Goal: Information Seeking & Learning: Check status

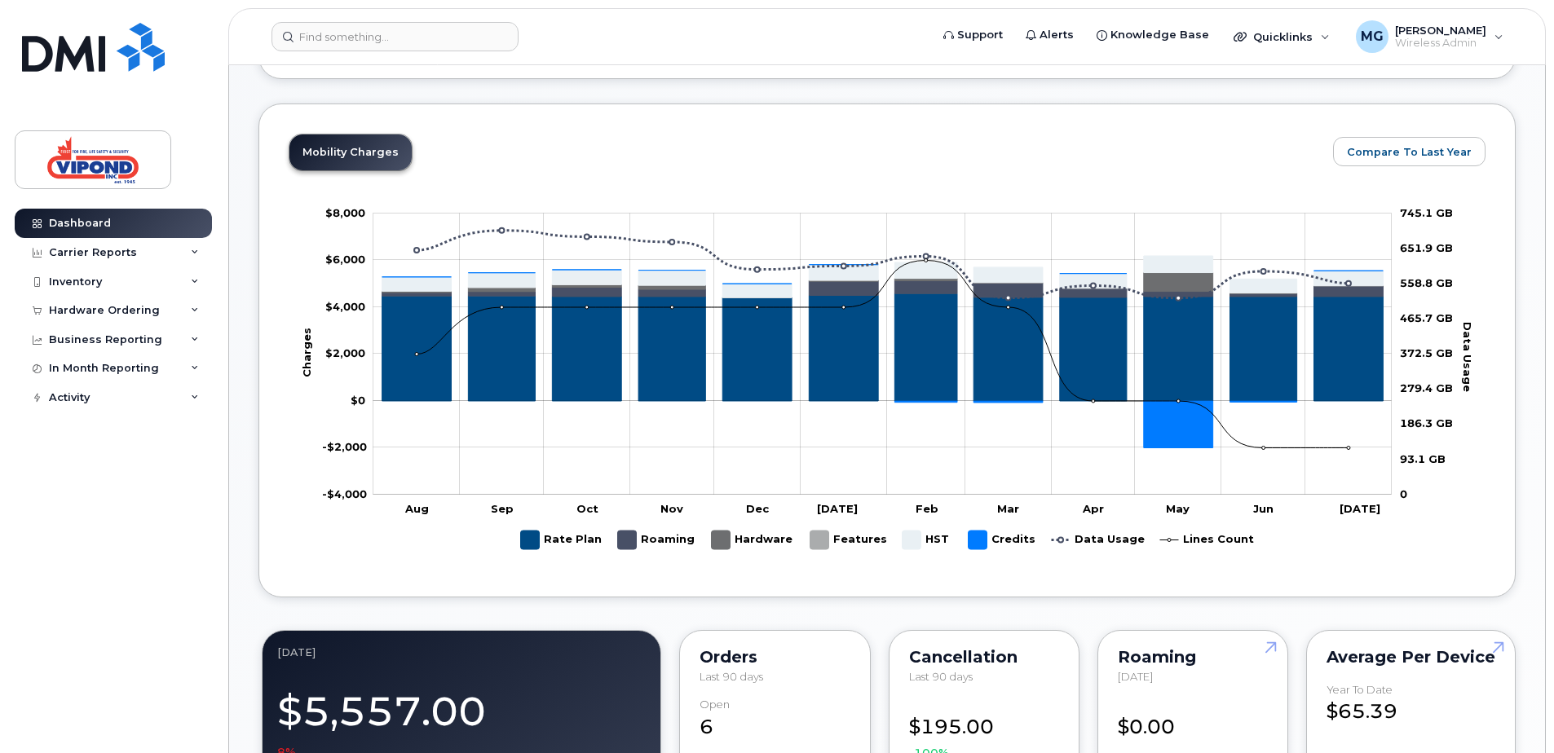
scroll to position [82, 0]
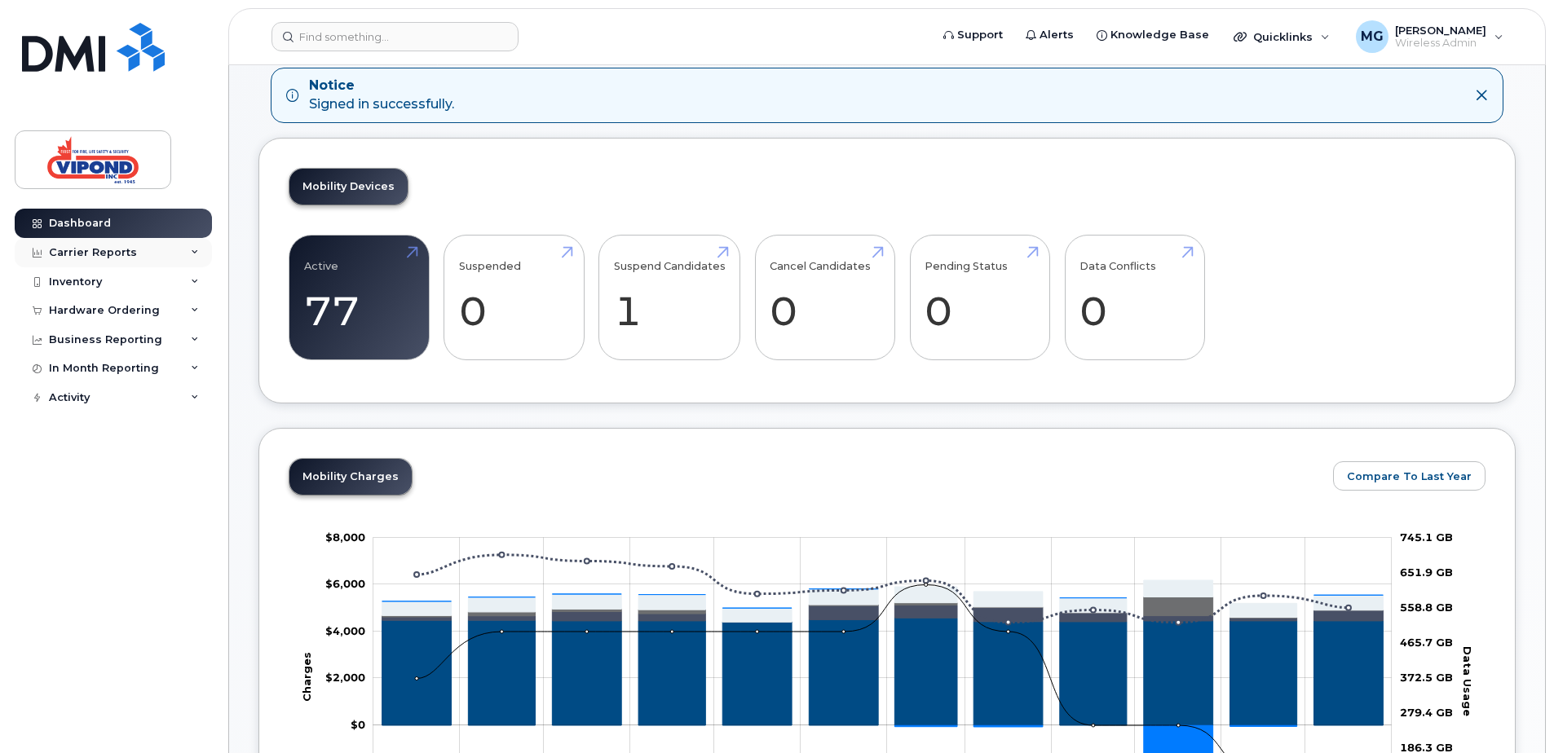
click at [88, 255] on div "Carrier Reports" at bounding box center [93, 252] width 88 height 13
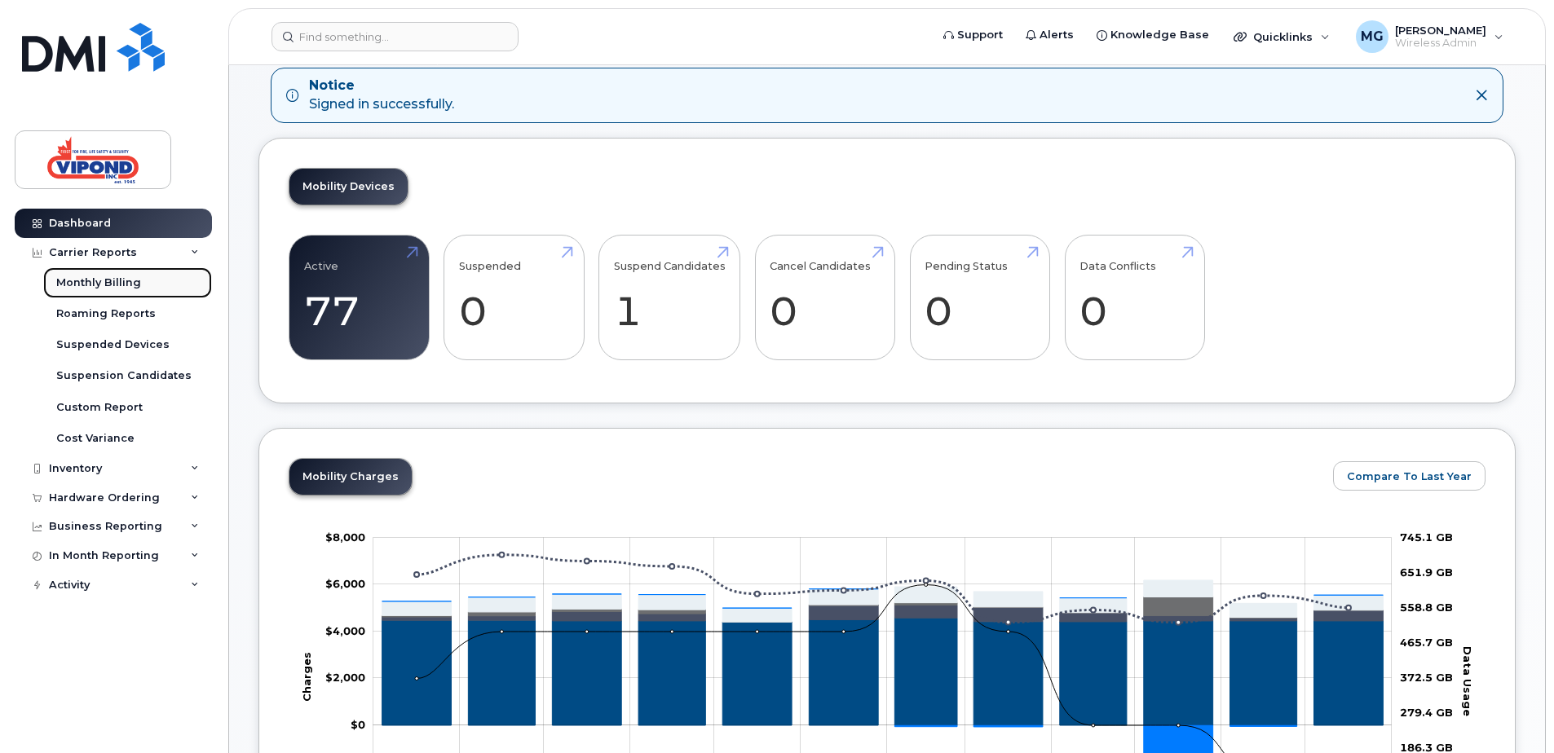
click at [81, 276] on div "Monthly Billing" at bounding box center [98, 283] width 85 height 15
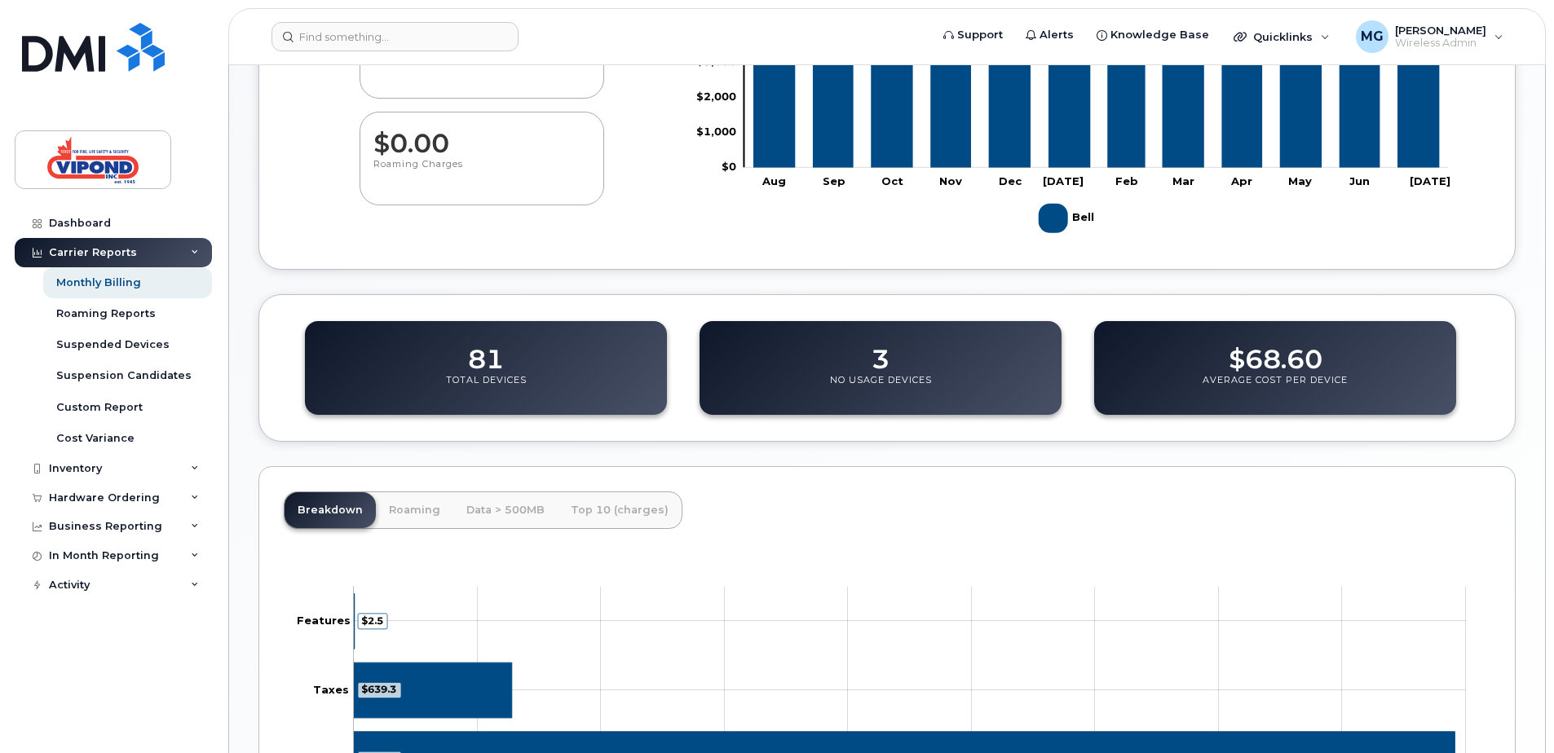
scroll to position [117, 0]
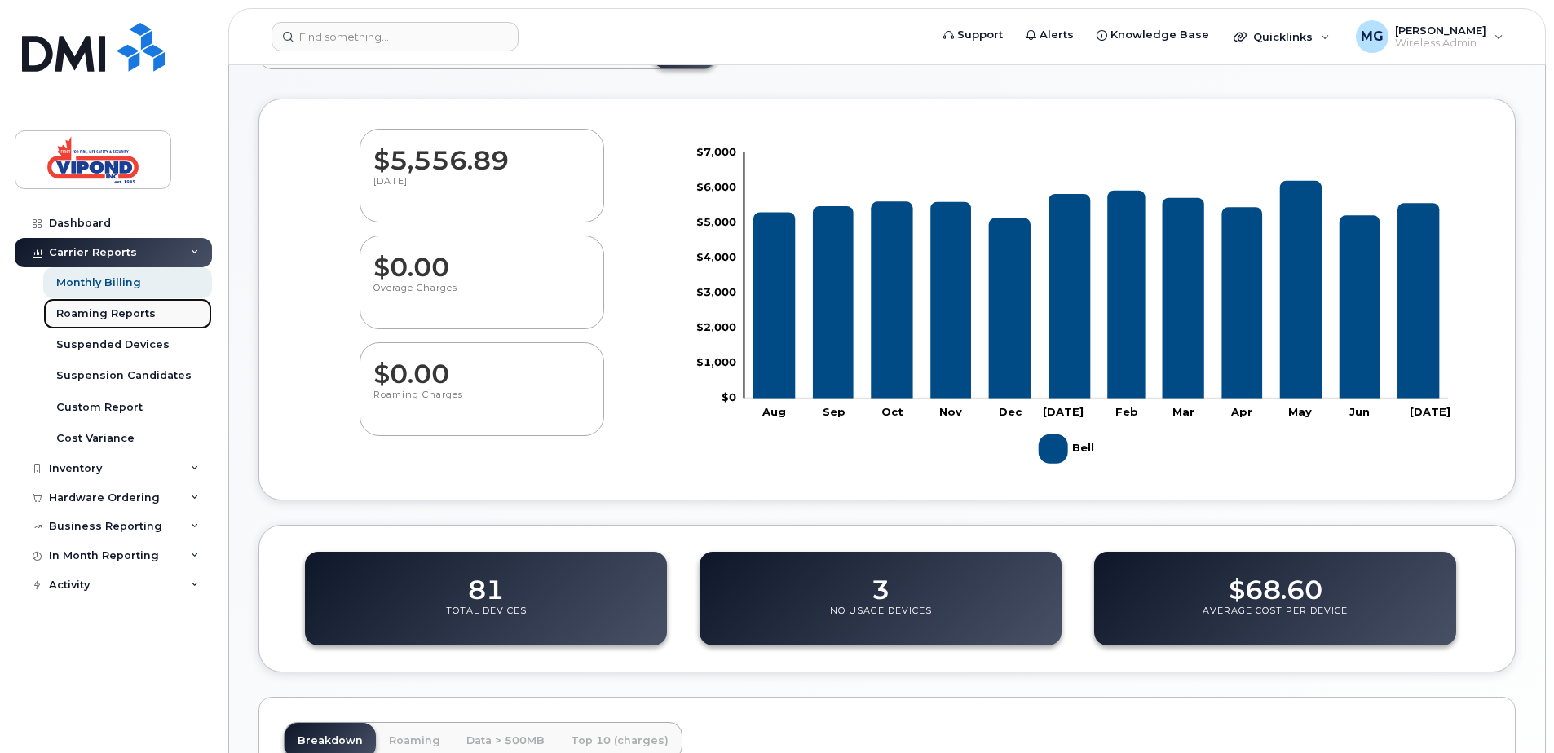
click at [90, 315] on div "Roaming Reports" at bounding box center [105, 314] width 99 height 15
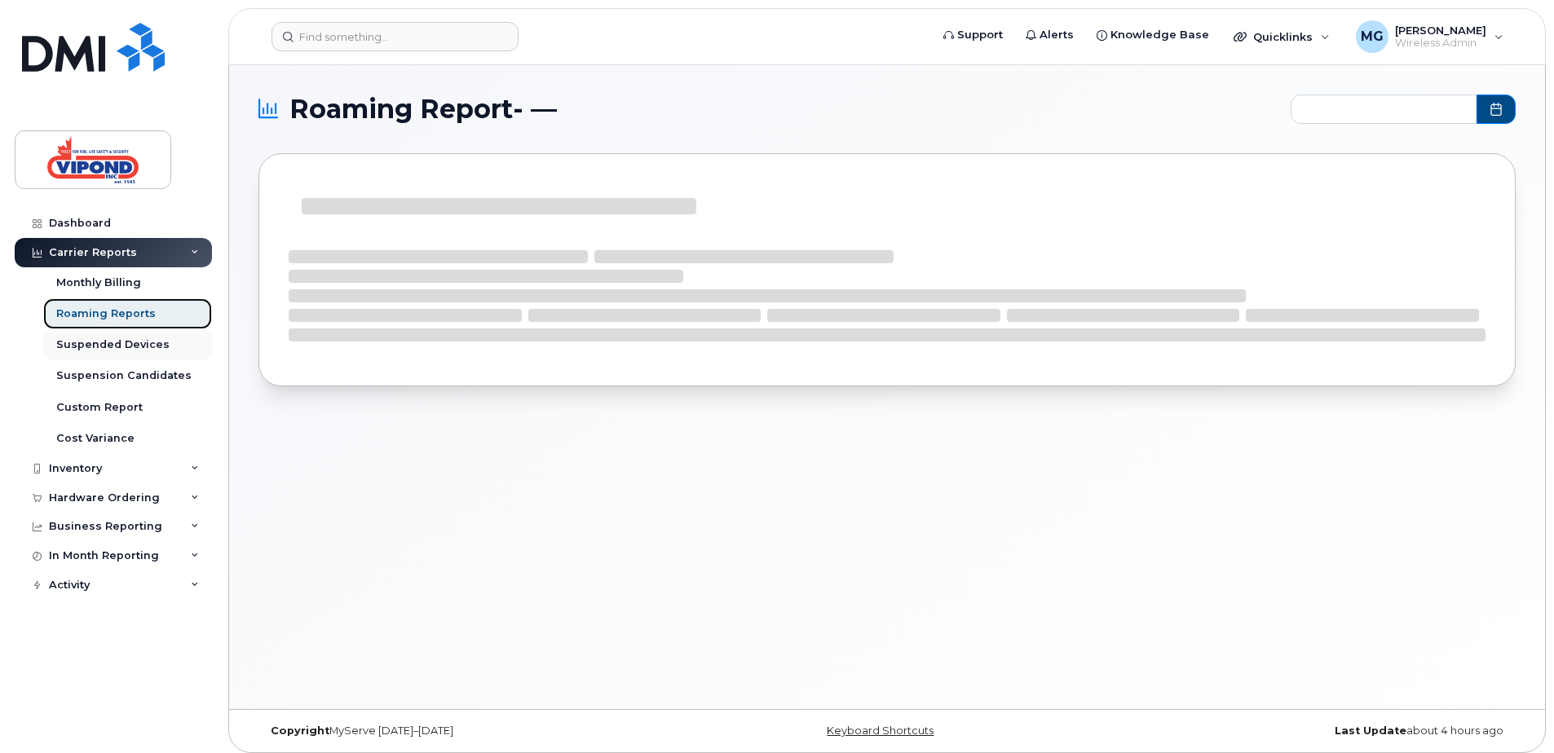
type input "2024-09 - 2025-07"
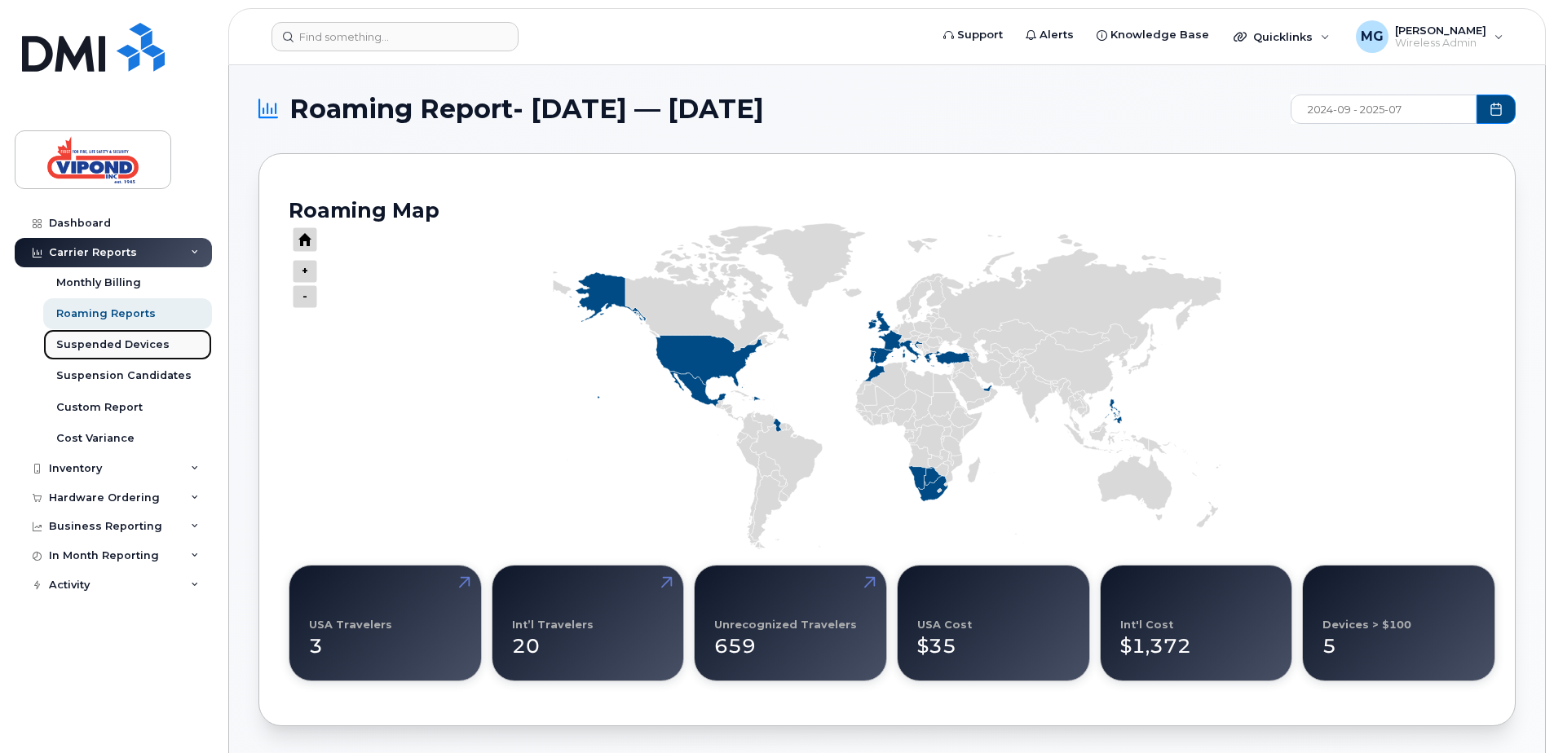
click at [91, 342] on div "Suspended Devices" at bounding box center [112, 344] width 113 height 15
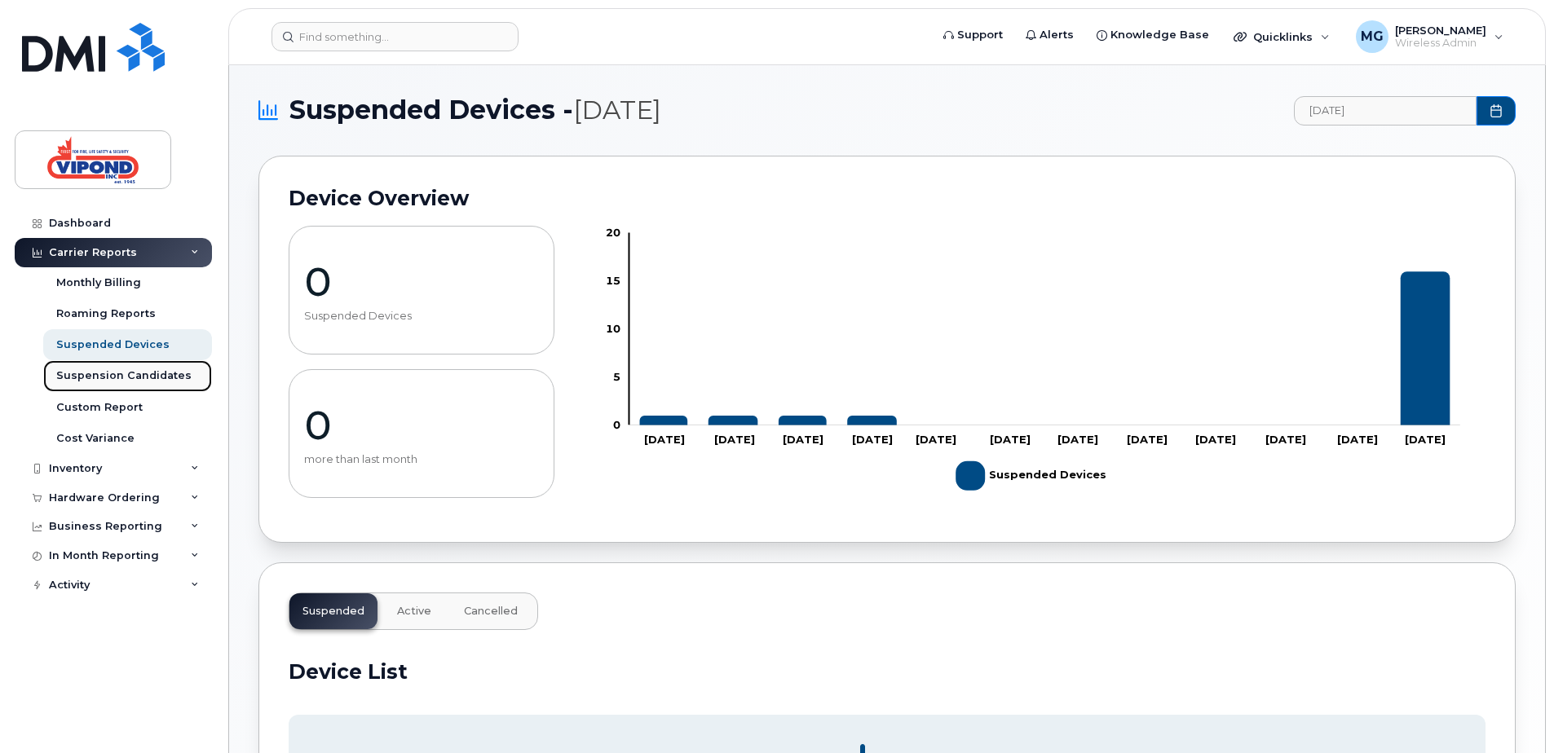
click at [96, 373] on div "Suspension Candidates" at bounding box center [123, 375] width 135 height 15
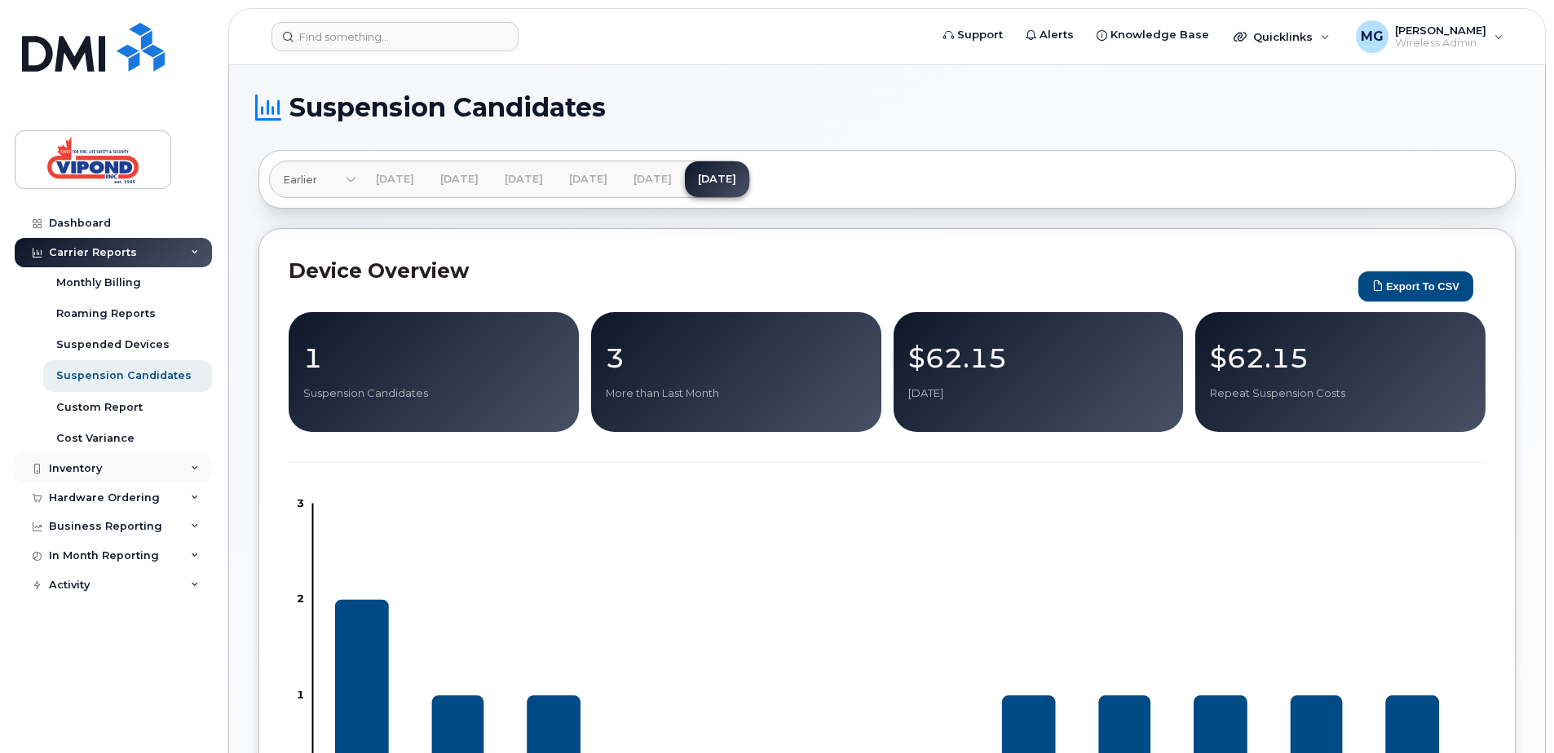
click at [70, 464] on div "Inventory" at bounding box center [75, 468] width 53 height 13
click at [104, 536] on div "Data Conflicts" at bounding box center [95, 530] width 78 height 15
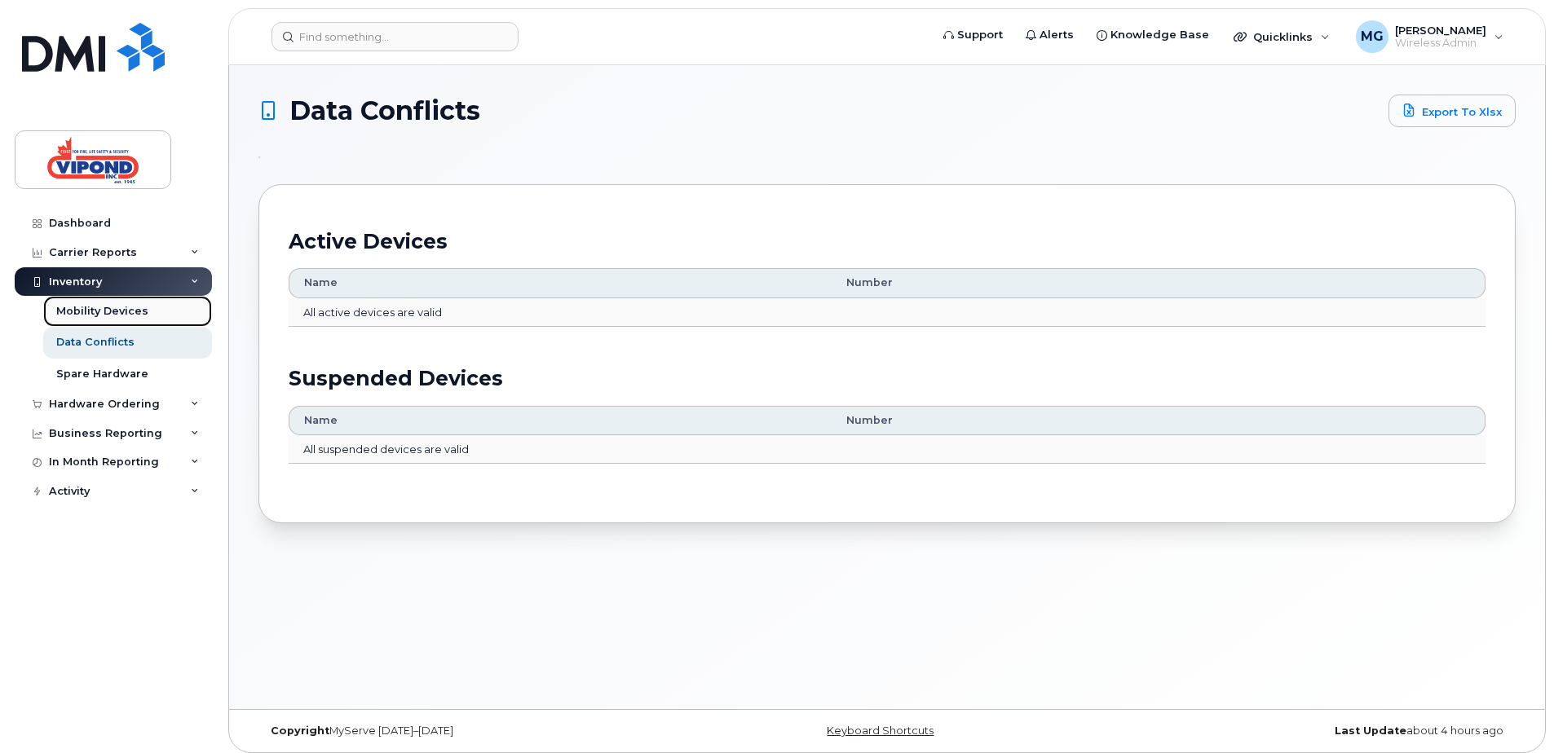
click at [112, 302] on link "Mobility Devices" at bounding box center [127, 311] width 169 height 31
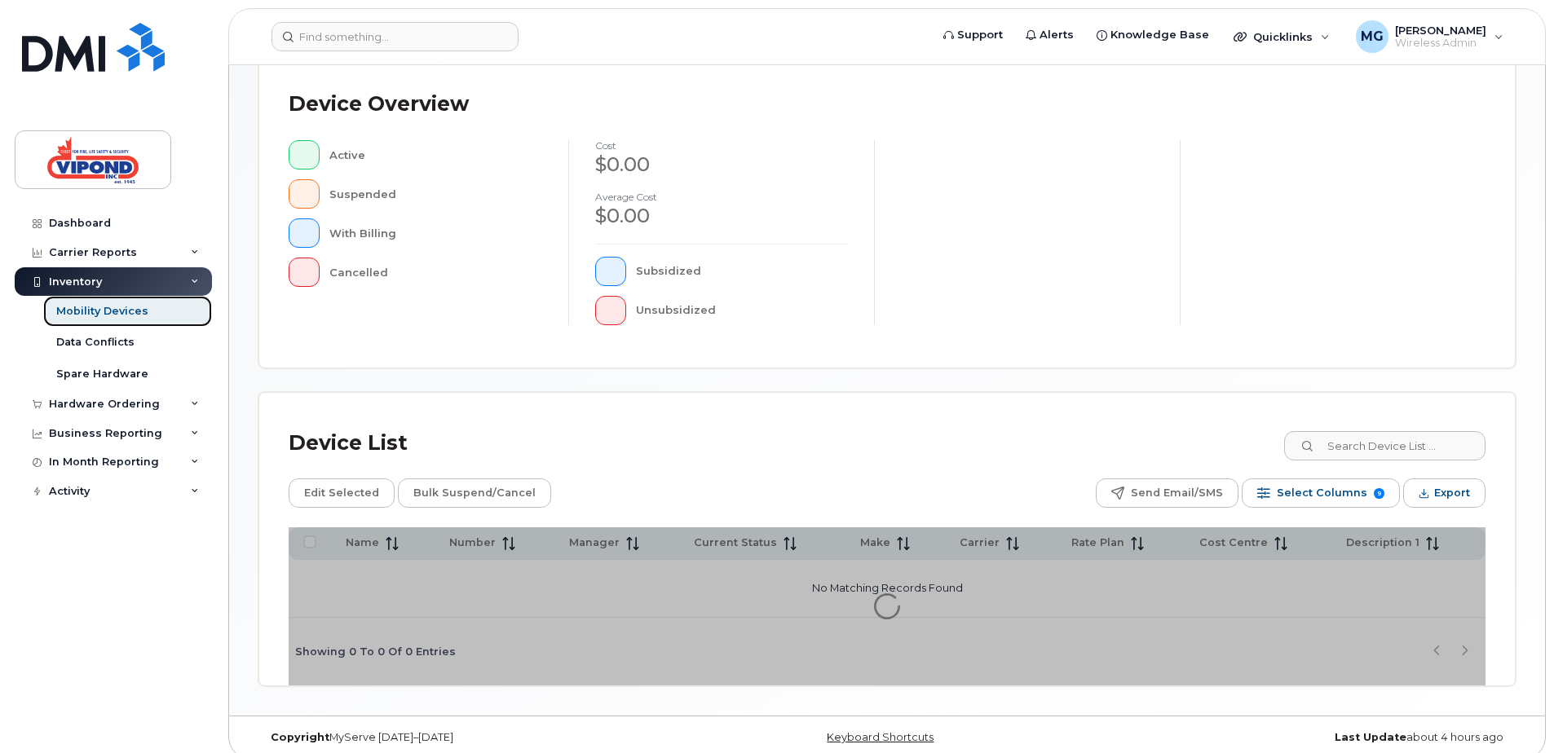
scroll to position [368, 0]
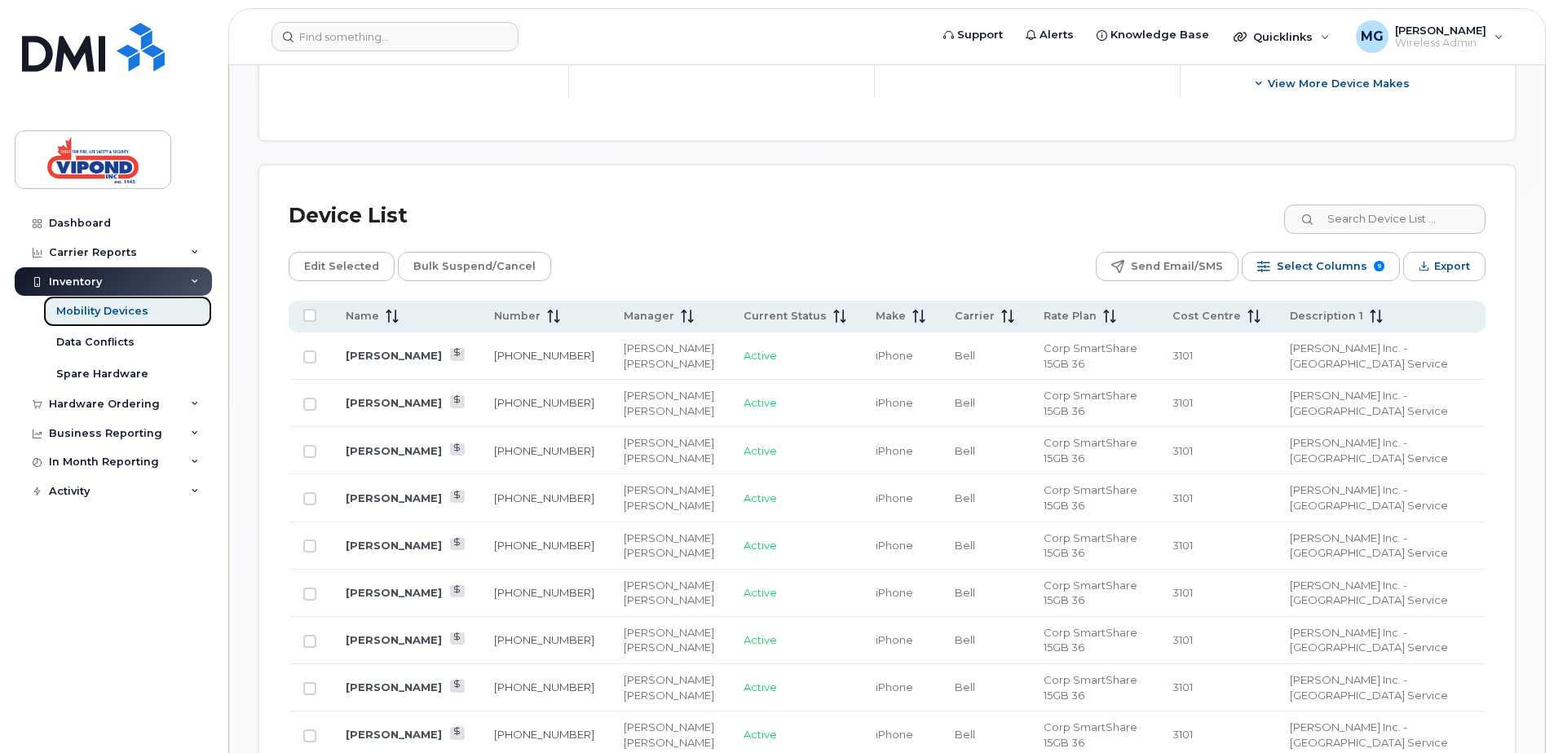
scroll to position [694, 0]
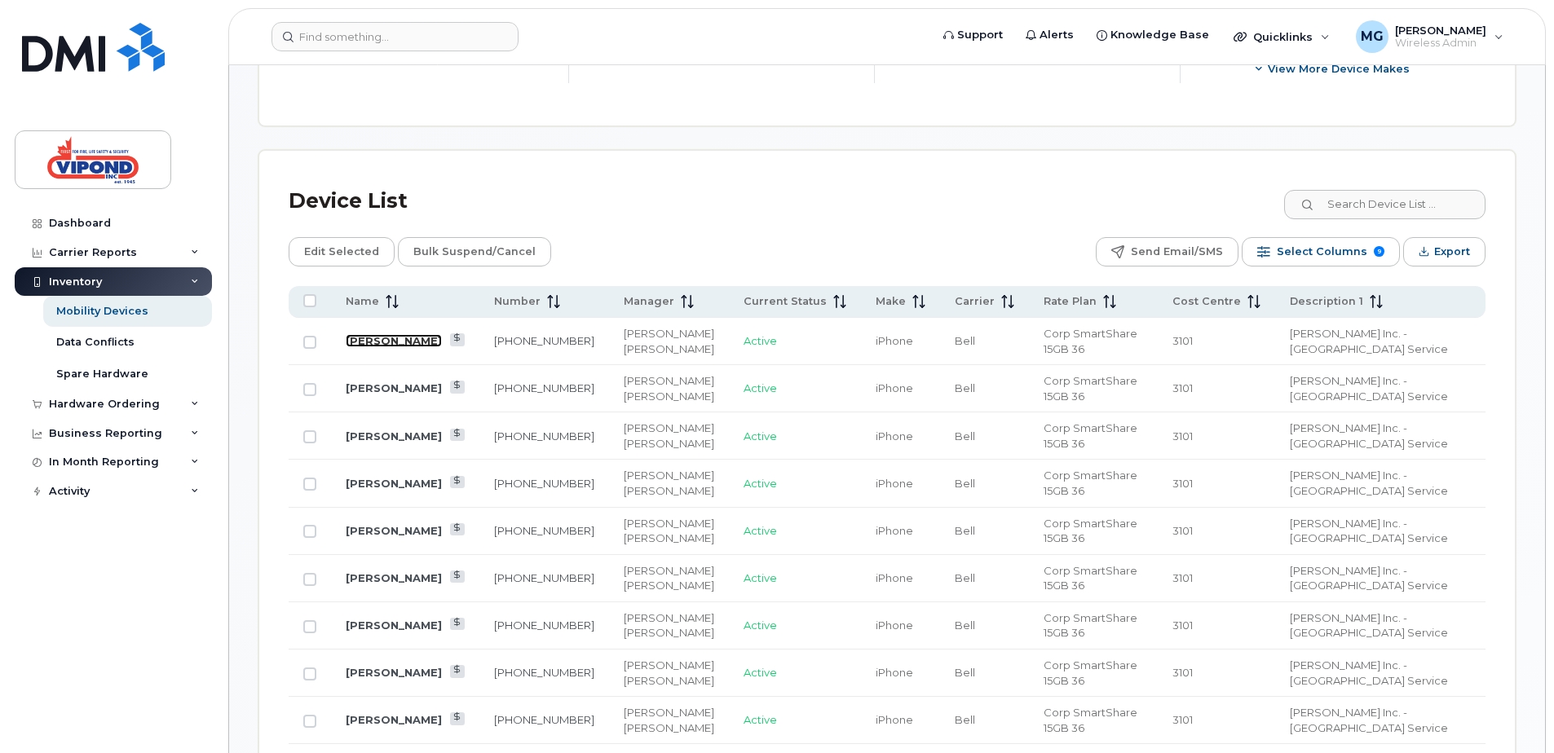
click at [403, 341] on link "[PERSON_NAME]" at bounding box center [394, 340] width 96 height 13
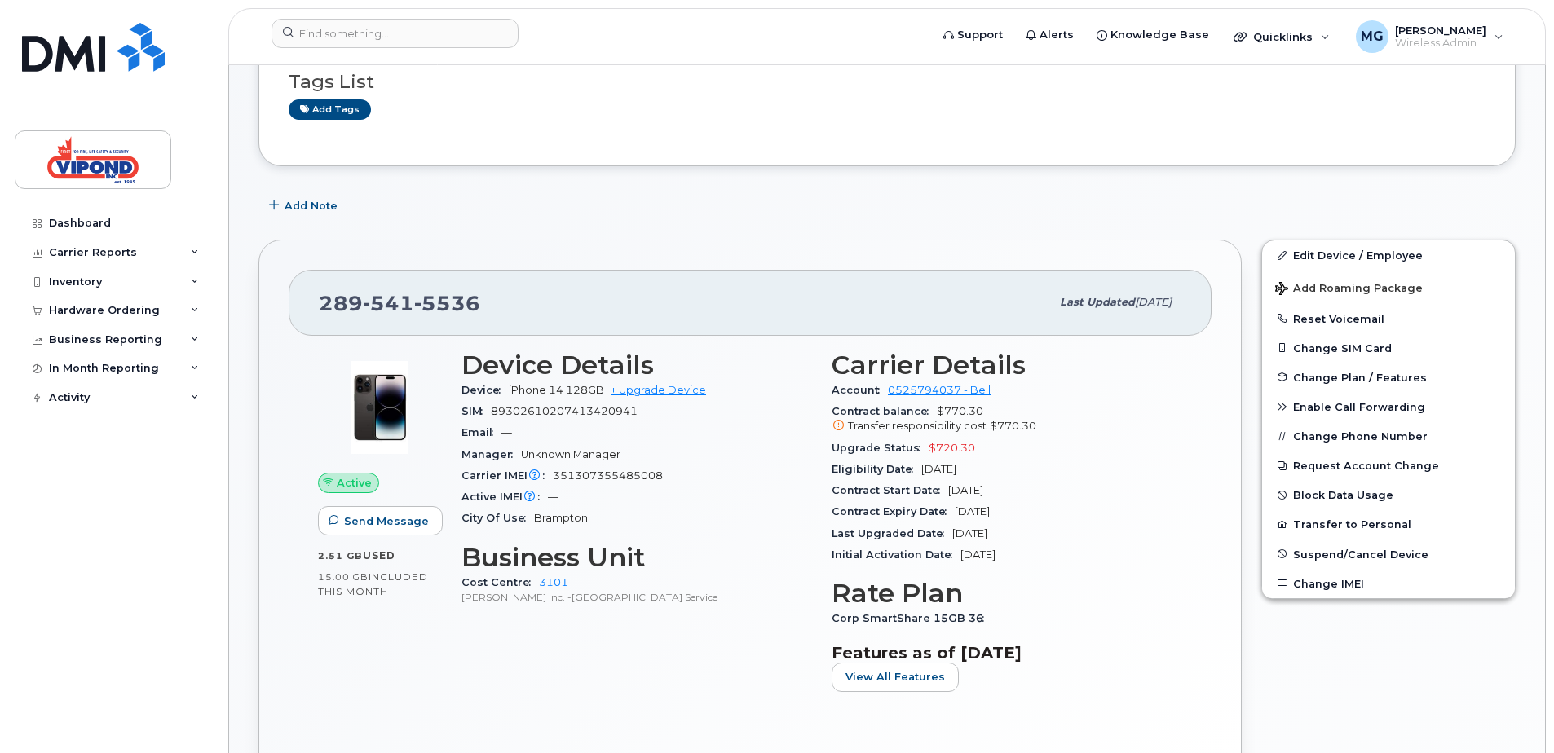
scroll to position [245, 0]
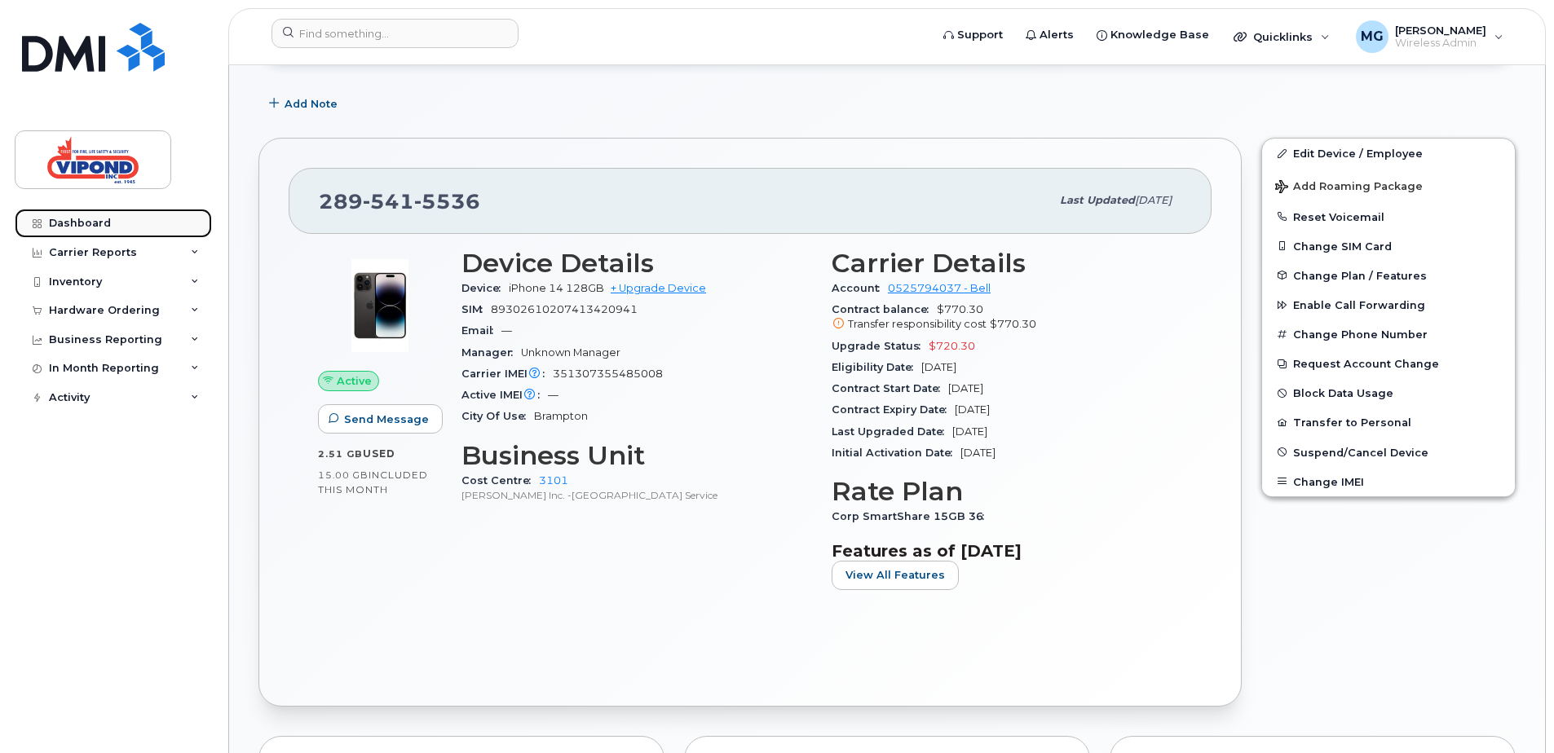
click at [77, 221] on div "Dashboard" at bounding box center [80, 223] width 62 height 13
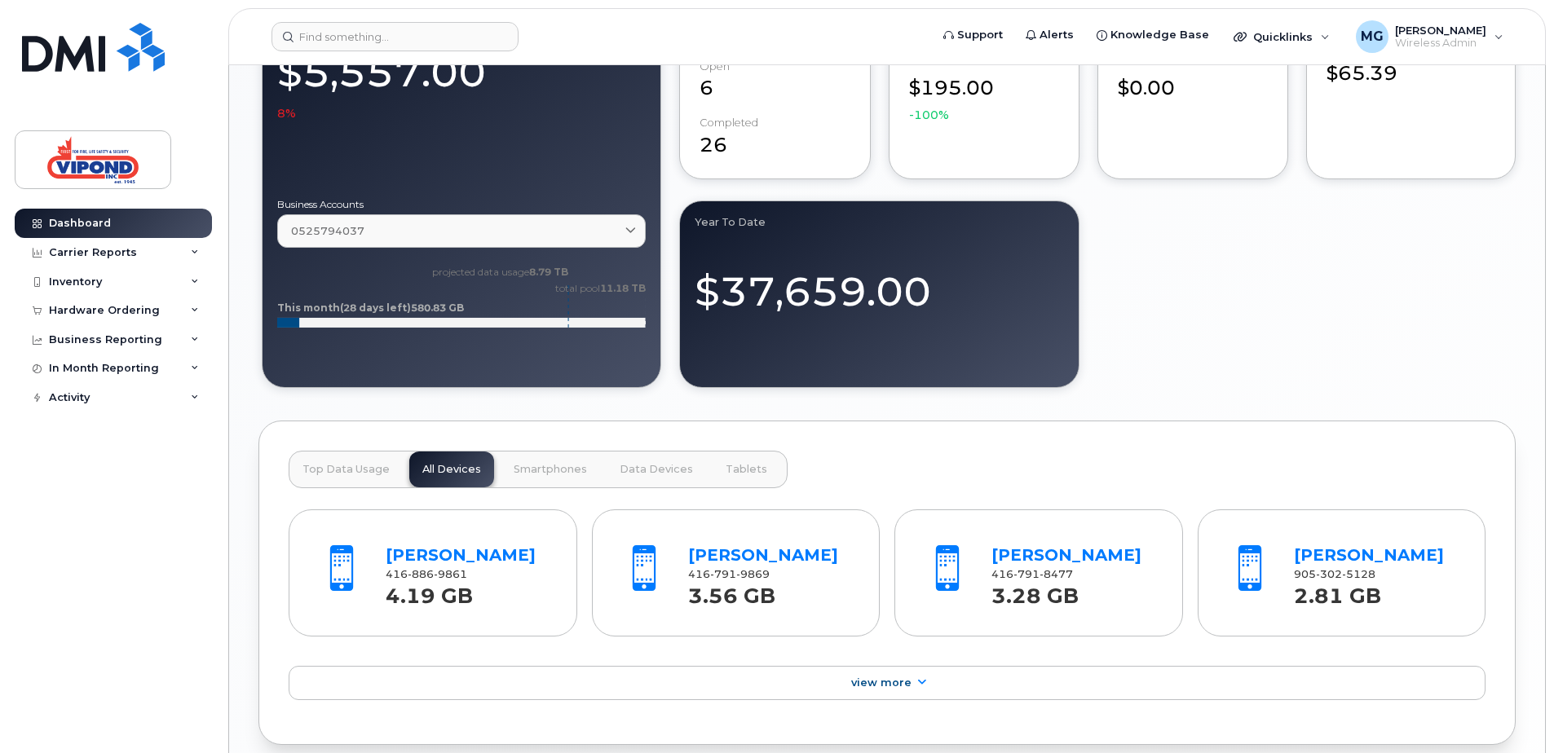
scroll to position [1060, 0]
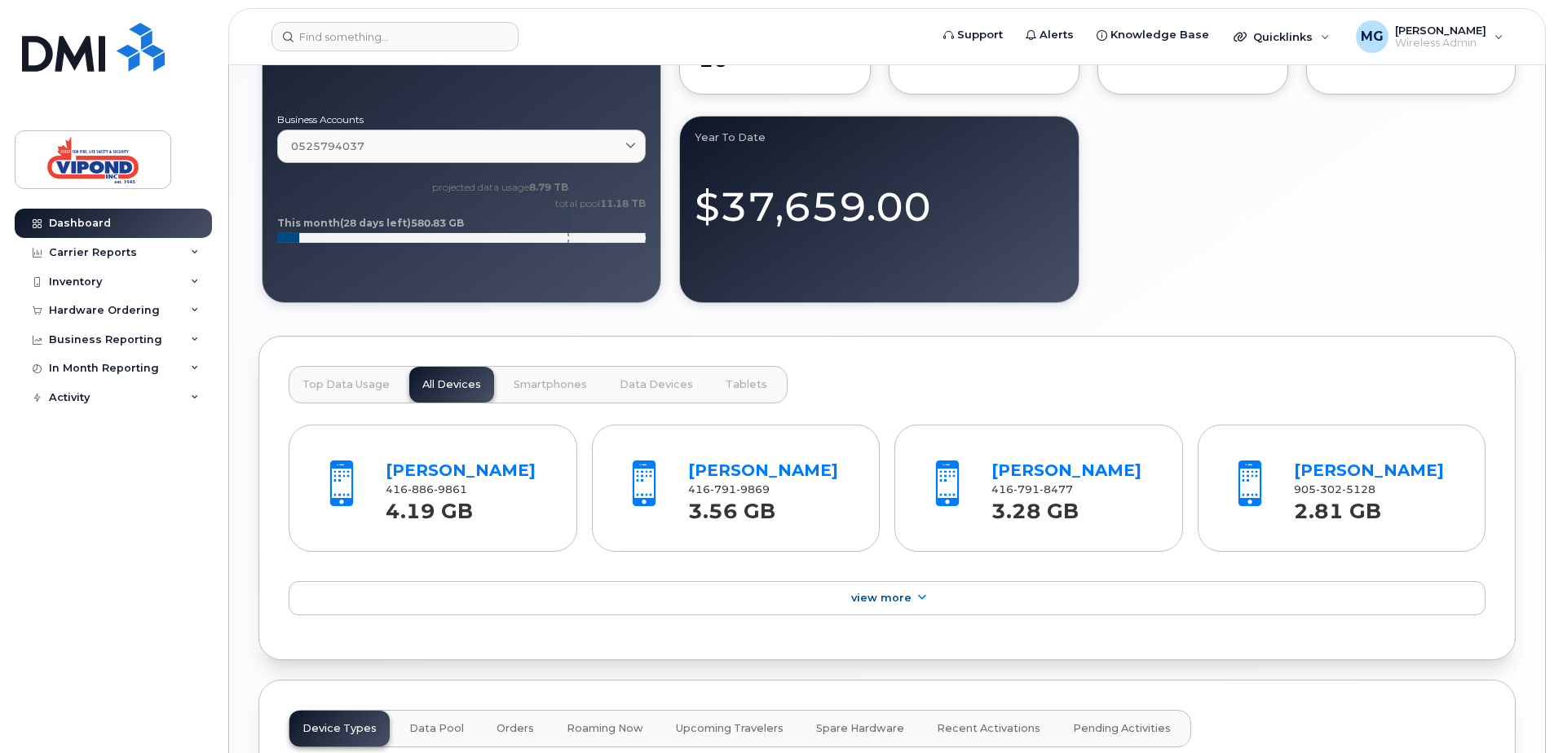
click at [344, 381] on span "Top Data Usage" at bounding box center [345, 384] width 87 height 13
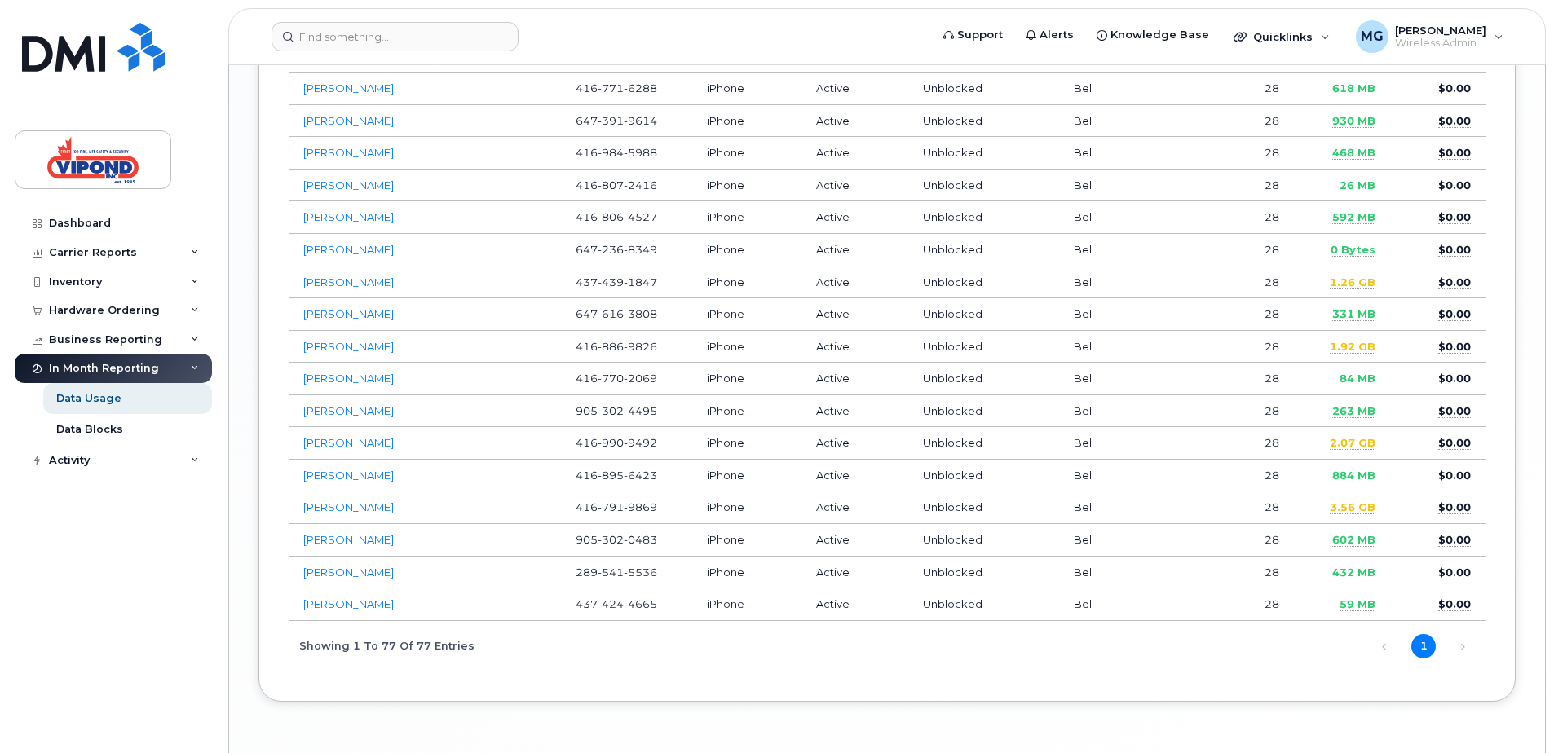
scroll to position [2742, 0]
